Goal: Use online tool/utility: Utilize a website feature to perform a specific function

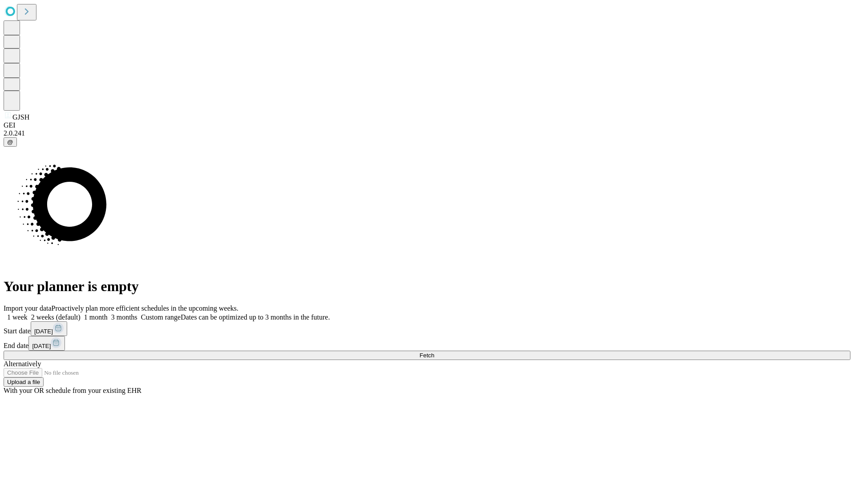
click at [434, 352] on span "Fetch" at bounding box center [426, 355] width 15 height 7
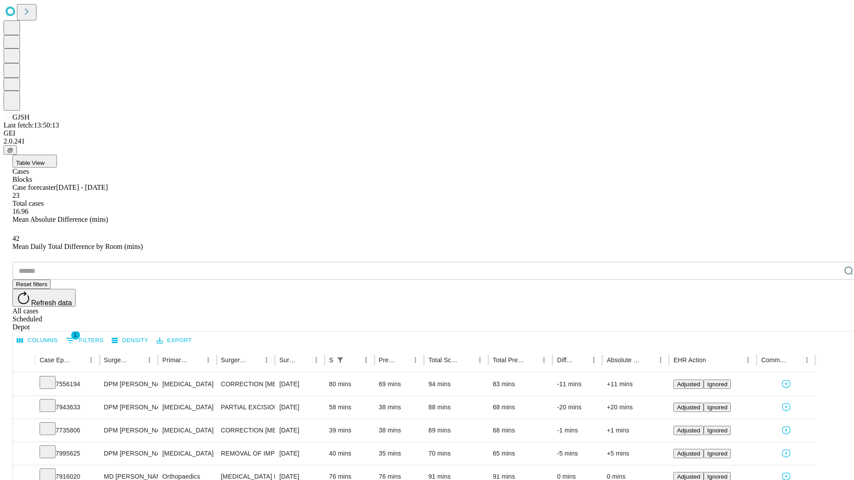
click at [44, 160] on span "Table View" at bounding box center [30, 163] width 28 height 7
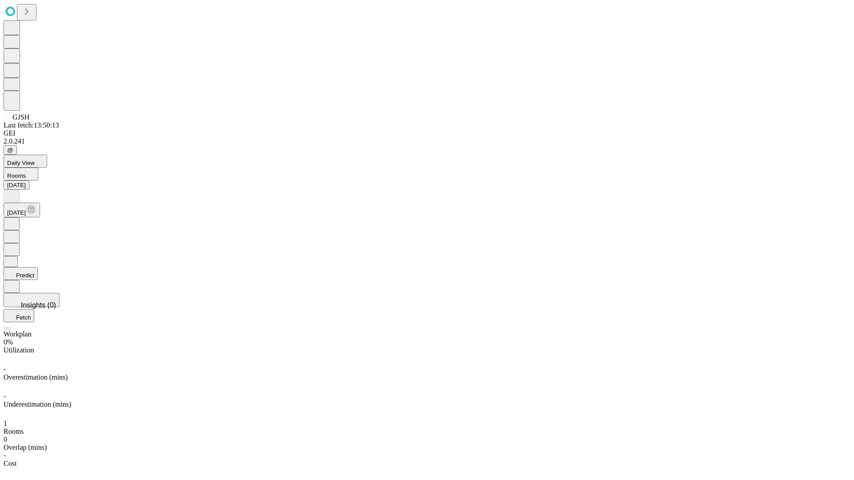
click at [38, 267] on button "Predict" at bounding box center [21, 273] width 34 height 13
